Goal: Information Seeking & Learning: Learn about a topic

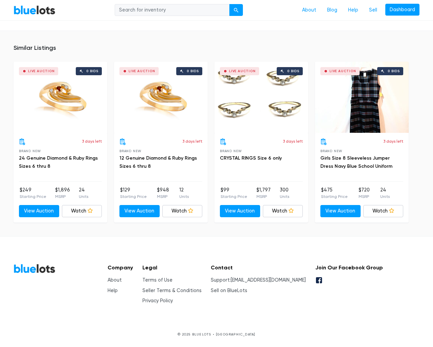
scroll to position [462, 0]
type input "the"
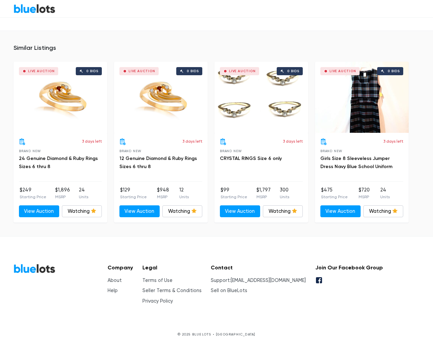
scroll to position [462, 0]
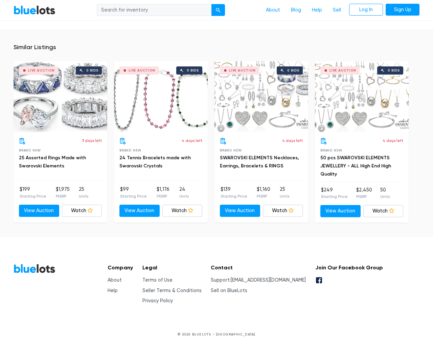
scroll to position [541, 0]
type input "the"
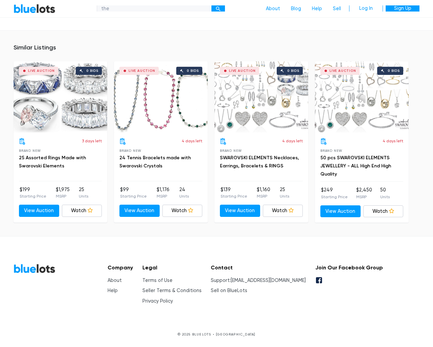
scroll to position [541, 0]
